Goal: Task Accomplishment & Management: Manage account settings

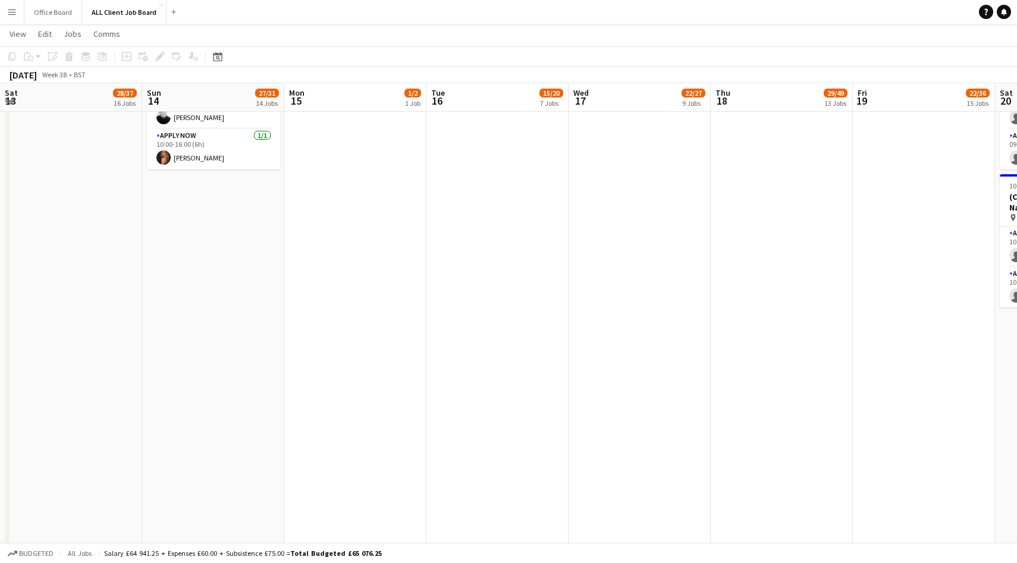
scroll to position [0, 542]
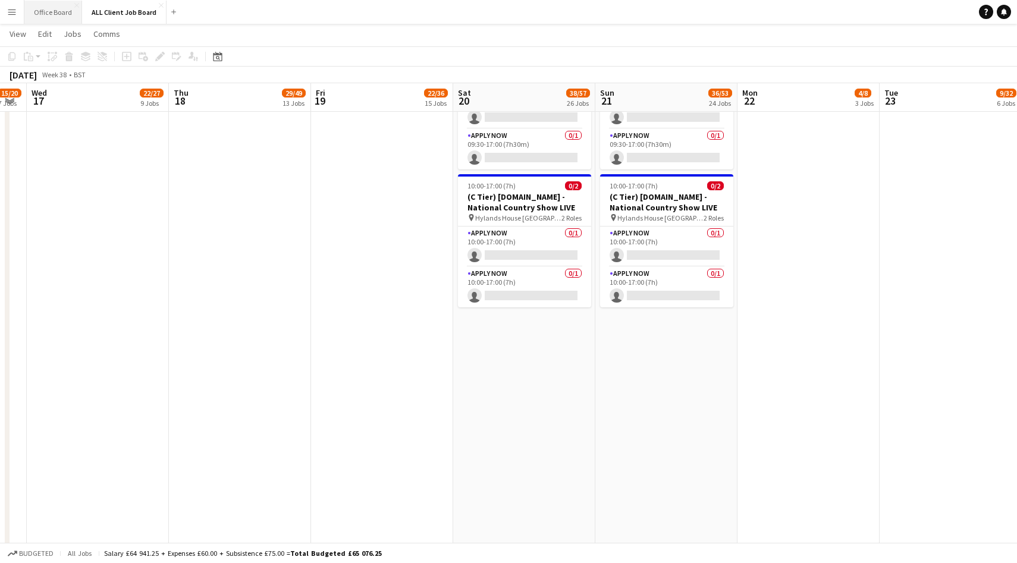
click at [49, 18] on button "Office Board Close" at bounding box center [53, 12] width 58 height 23
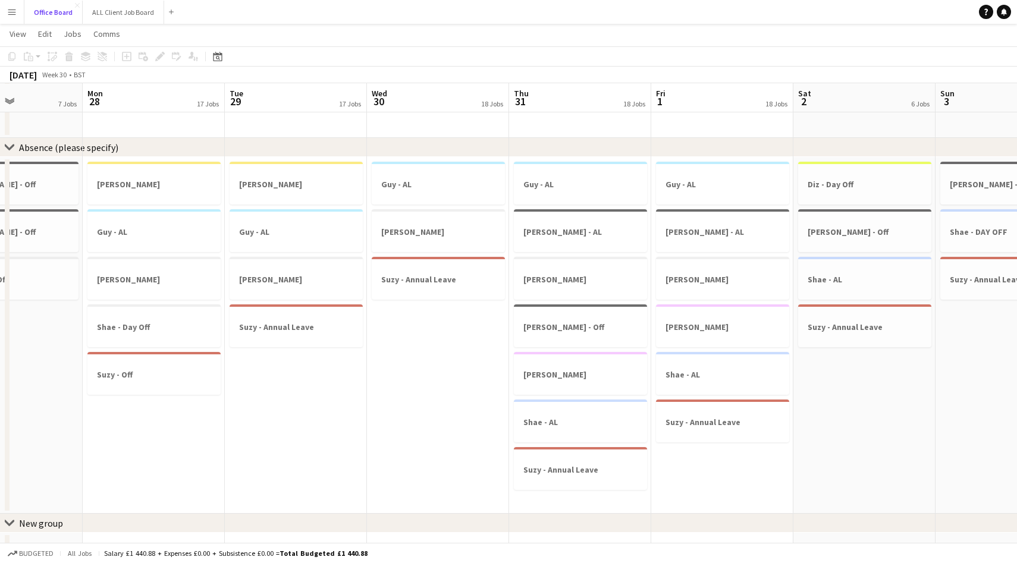
scroll to position [0, 492]
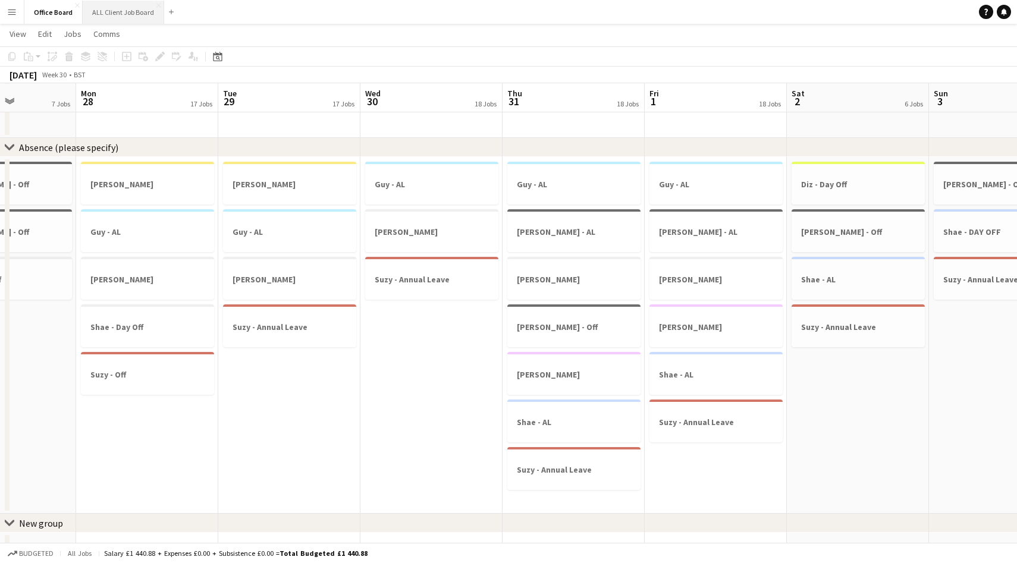
click at [109, 2] on button "ALL Client Job Board Close" at bounding box center [123, 12] width 81 height 23
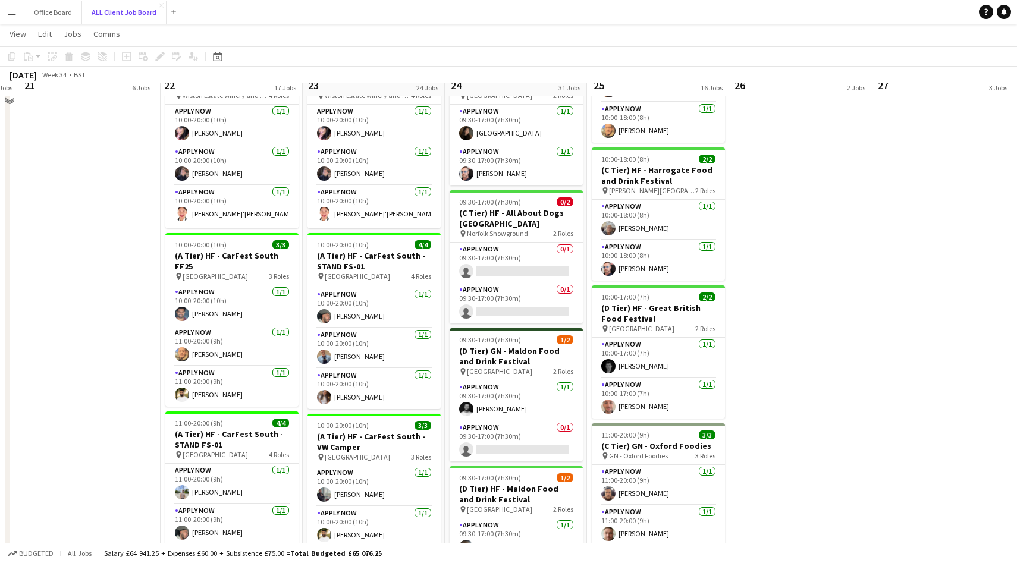
scroll to position [887, 0]
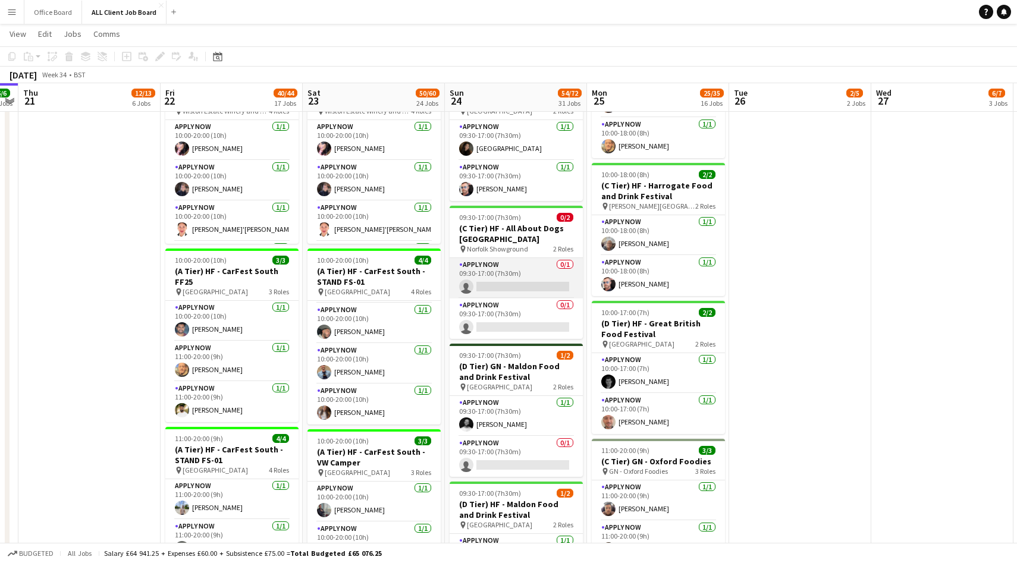
click at [527, 276] on app-card-role "APPLY NOW 0/1 09:30-17:00 (7h30m) single-neutral-actions" at bounding box center [515, 278] width 133 height 40
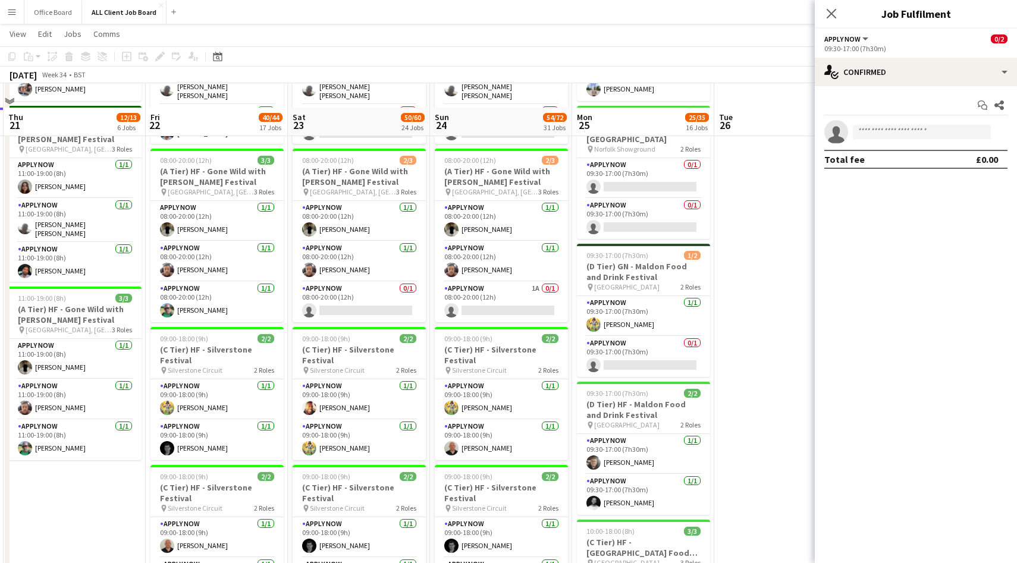
scroll to position [350, 0]
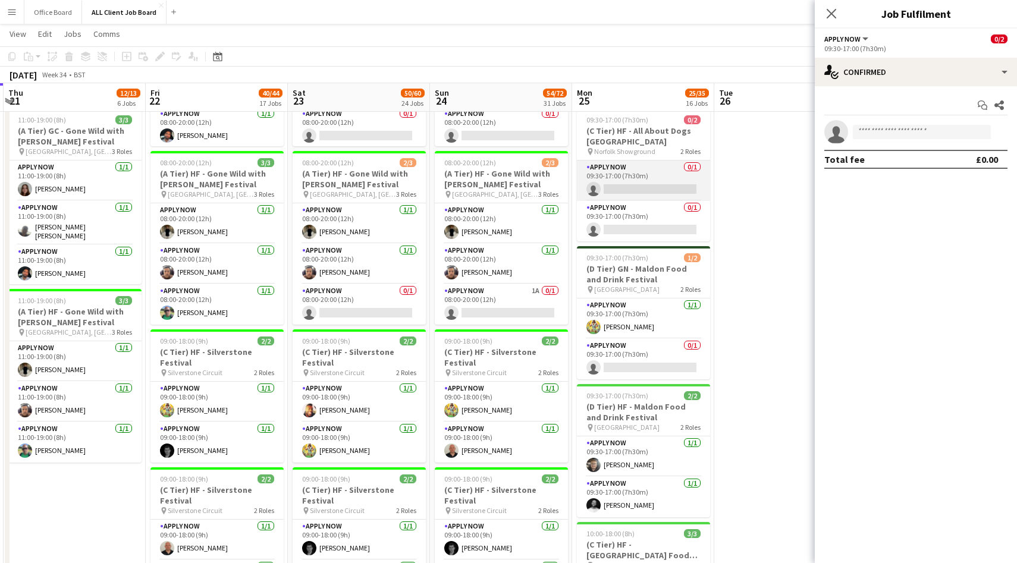
click at [648, 183] on app-card-role "APPLY NOW 0/1 09:30-17:00 (7h30m) single-neutral-actions" at bounding box center [643, 181] width 133 height 40
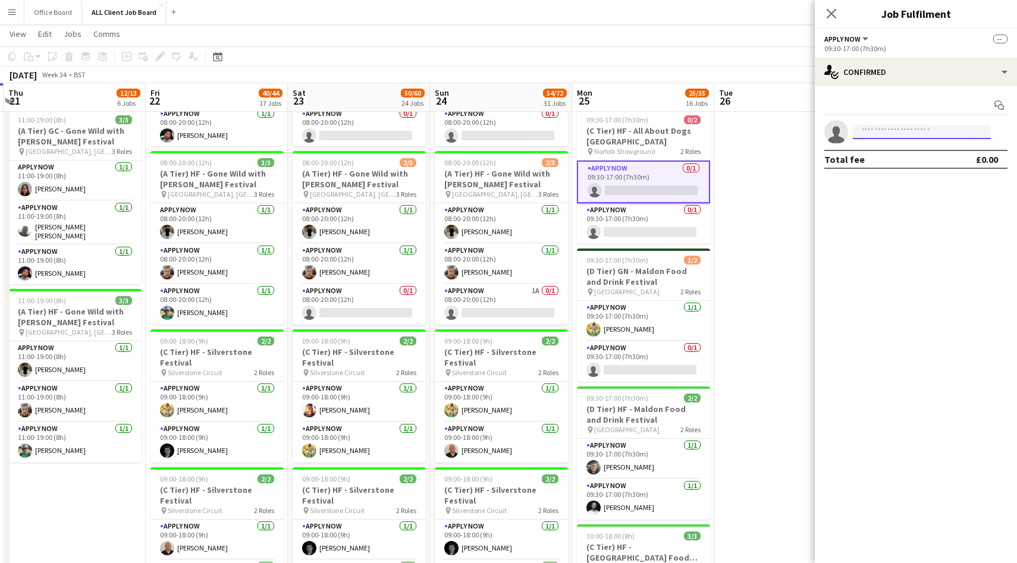
click at [890, 133] on input at bounding box center [921, 132] width 138 height 14
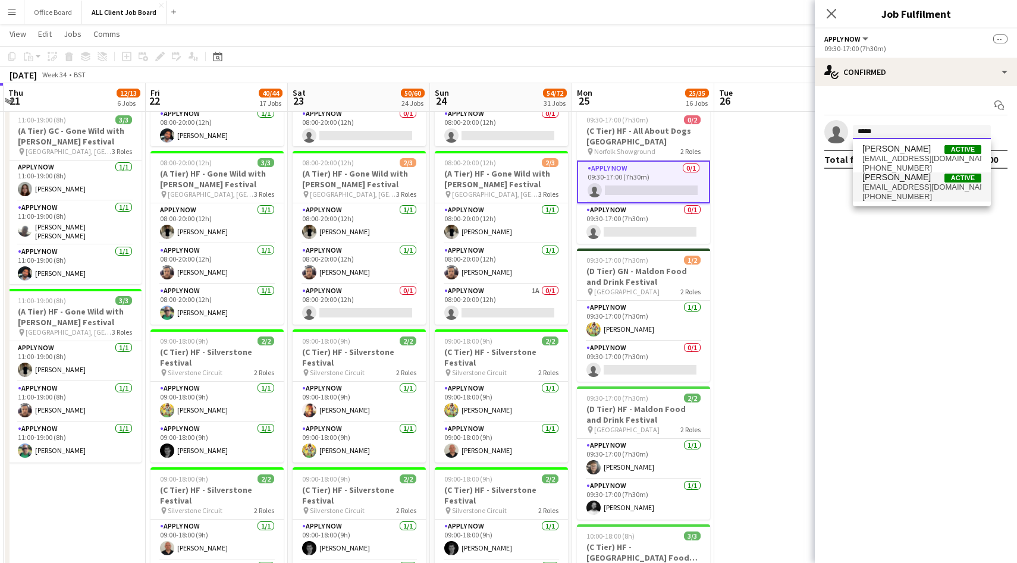
type input "*****"
click at [911, 187] on span "[EMAIL_ADDRESS][DOMAIN_NAME]" at bounding box center [921, 187] width 119 height 10
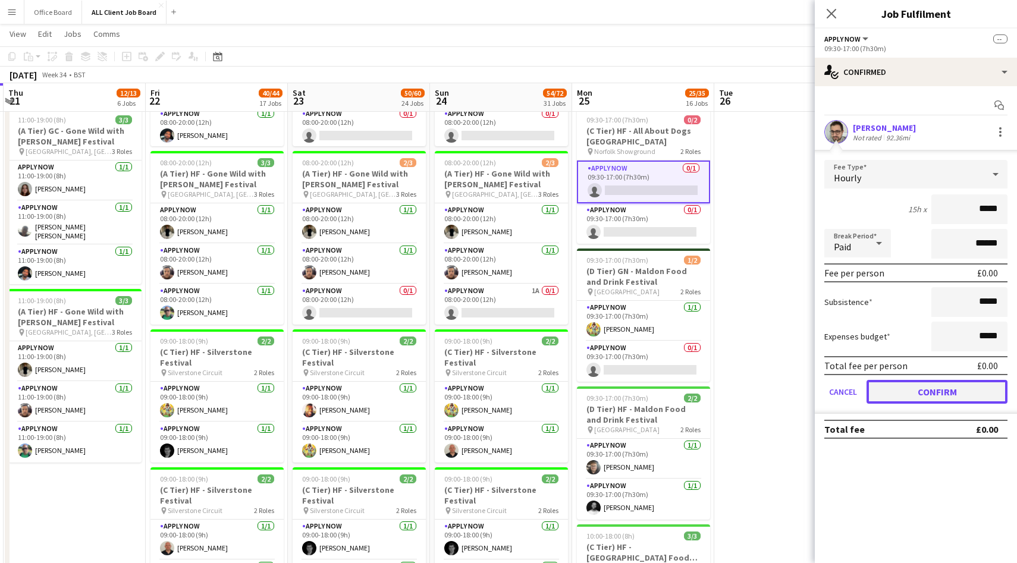
click at [909, 391] on button "Confirm" at bounding box center [936, 392] width 141 height 24
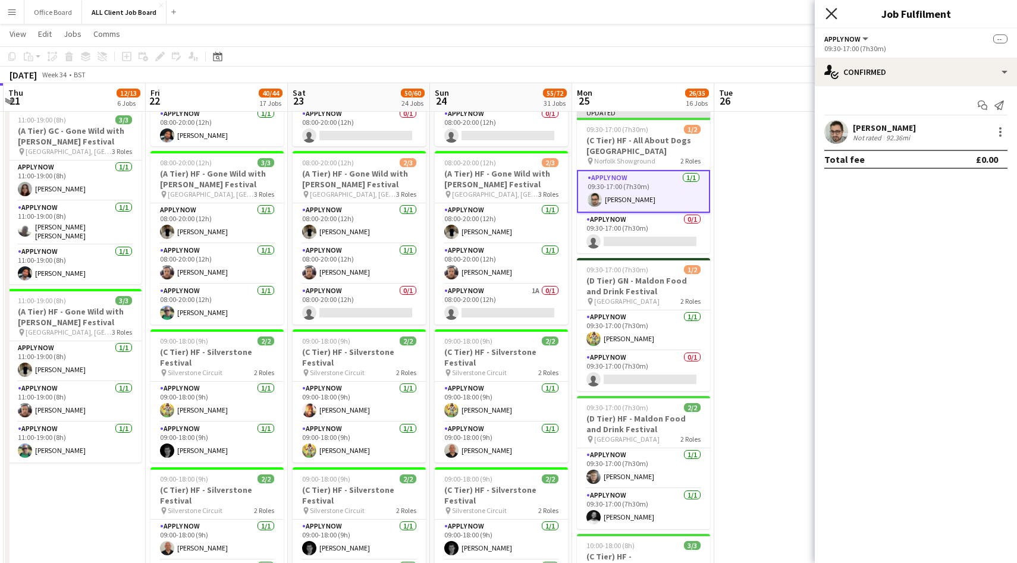
click at [829, 16] on icon at bounding box center [830, 13] width 11 height 11
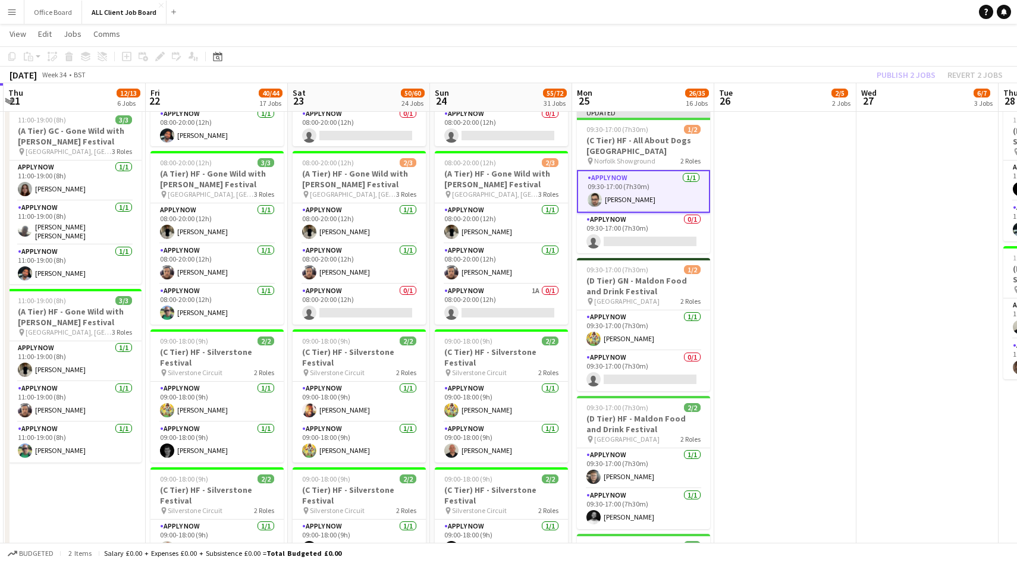
click at [905, 70] on div "Publish 2 jobs Revert 2 jobs" at bounding box center [939, 74] width 155 height 15
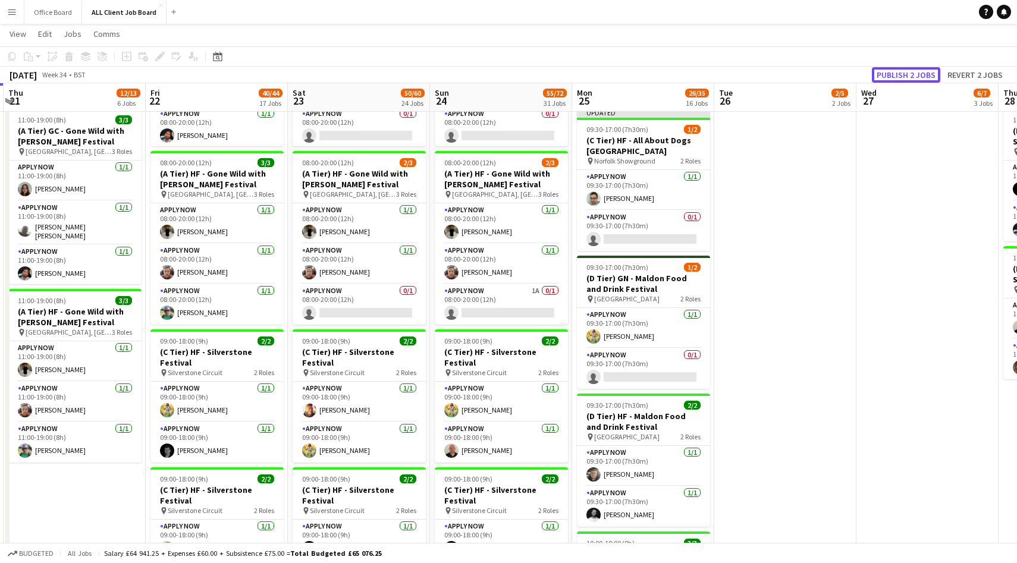
click at [905, 70] on button "Publish 2 jobs" at bounding box center [905, 74] width 68 height 15
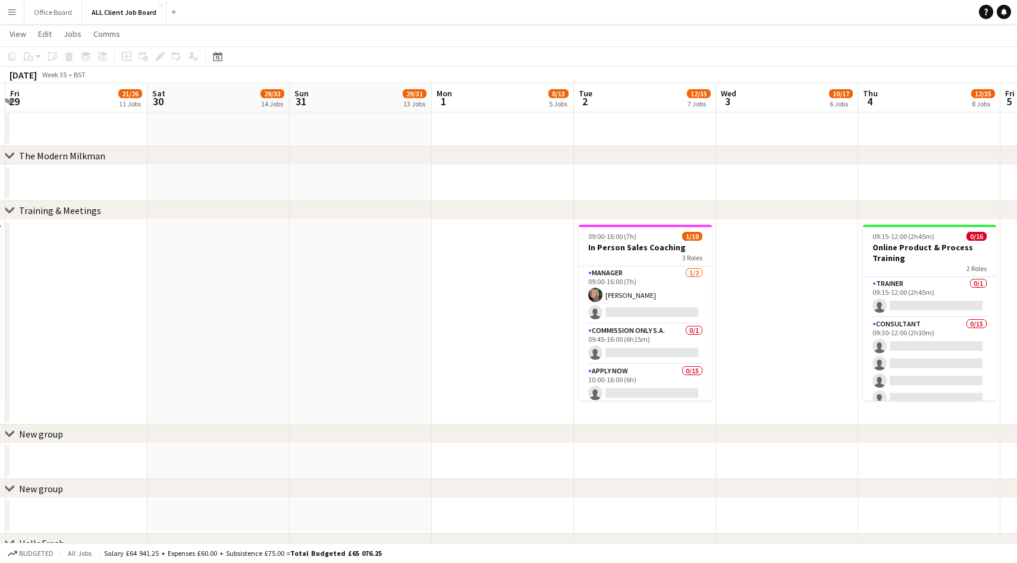
scroll to position [0, 546]
